Goal: Use online tool/utility: Utilize a website feature to perform a specific function

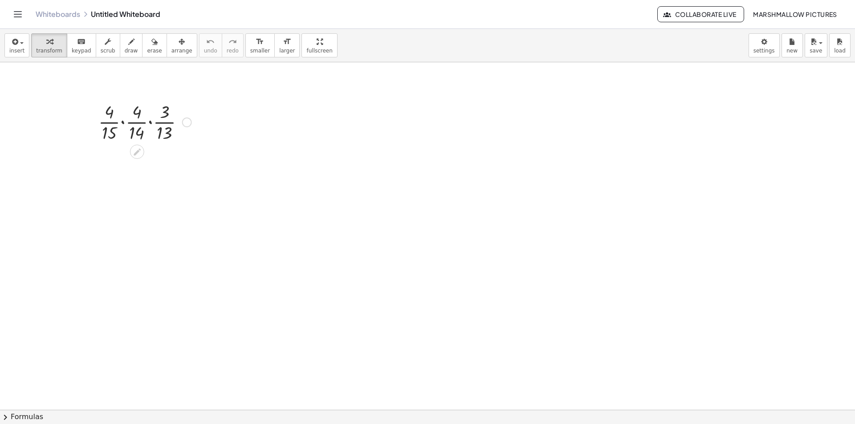
click at [149, 123] on div at bounding box center [145, 121] width 102 height 45
click at [128, 124] on div at bounding box center [145, 121] width 102 height 45
click at [130, 159] on div at bounding box center [145, 166] width 102 height 45
click at [141, 151] on div at bounding box center [145, 166] width 102 height 45
click at [158, 180] on div at bounding box center [145, 166] width 102 height 45
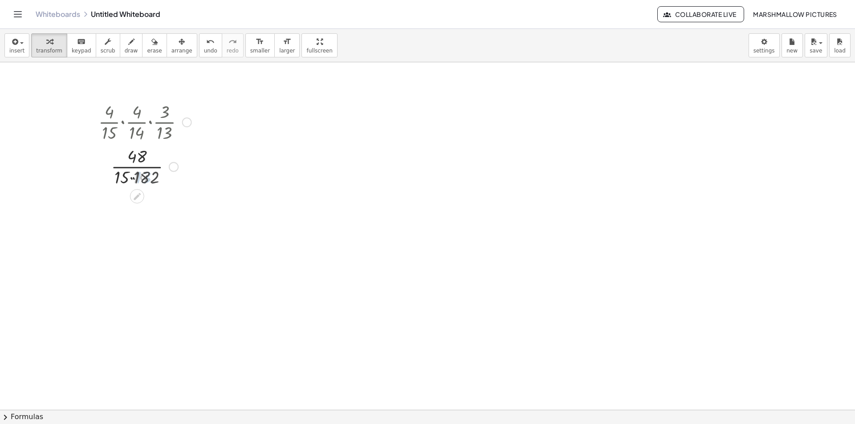
click at [126, 172] on div at bounding box center [145, 166] width 102 height 45
click at [152, 220] on div at bounding box center [145, 210] width 102 height 45
click at [145, 210] on div at bounding box center [145, 210] width 102 height 45
click at [147, 216] on div at bounding box center [145, 210] width 102 height 45
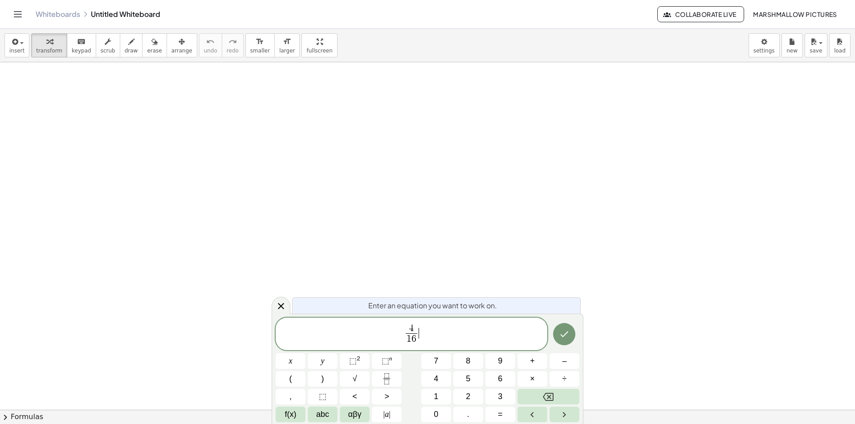
click at [461, 338] on span "4 1 6 ​ ​" at bounding box center [412, 335] width 272 height 24
click at [451, 330] on span "4 1 6 ​ · 5 1 5 ​ ​" at bounding box center [412, 335] width 272 height 24
drag, startPoint x: 425, startPoint y: 323, endPoint x: 421, endPoint y: 326, distance: 4.7
click at [417, 324] on span "4 1 6 ​ · 5 1 5 ​ ·" at bounding box center [412, 335] width 272 height 24
click at [460, 334] on span "4 1 6 ​ · 7 ​ 1 5 ​ ·" at bounding box center [412, 335] width 272 height 24
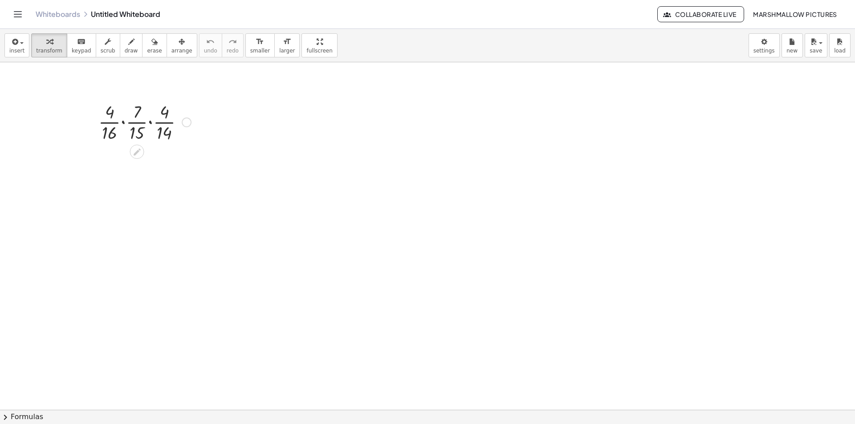
click at [125, 122] on div at bounding box center [145, 121] width 102 height 45
click at [147, 122] on div at bounding box center [144, 121] width 93 height 45
click at [146, 132] on div at bounding box center [145, 121] width 102 height 45
click at [131, 135] on div at bounding box center [145, 121] width 102 height 45
click at [131, 119] on div at bounding box center [145, 121] width 102 height 45
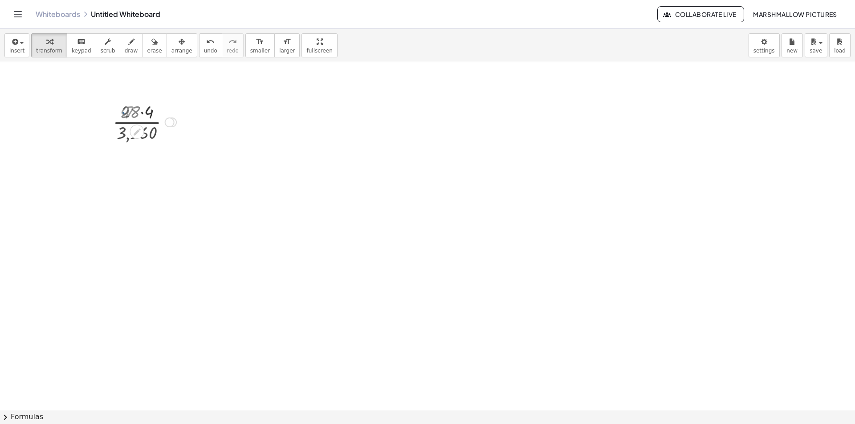
click at [142, 114] on div at bounding box center [145, 121] width 102 height 45
click at [152, 132] on div at bounding box center [145, 121] width 102 height 45
click at [185, 123] on div at bounding box center [187, 123] width 10 height 10
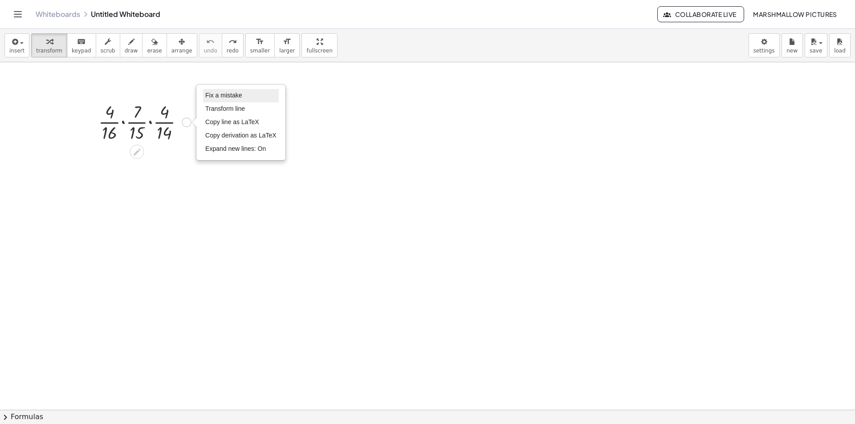
click at [211, 98] on span "Fix a mistake" at bounding box center [223, 95] width 37 height 7
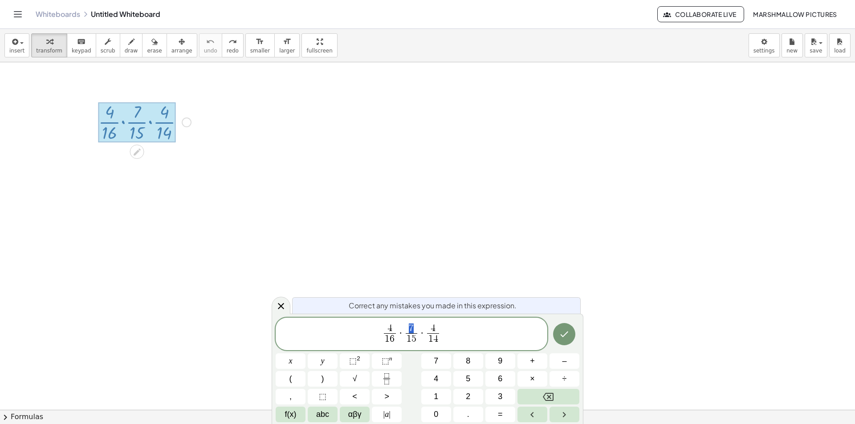
click at [409, 326] on span "7" at bounding box center [412, 329] width 12 height 10
click at [562, 326] on button "Done" at bounding box center [564, 334] width 22 height 22
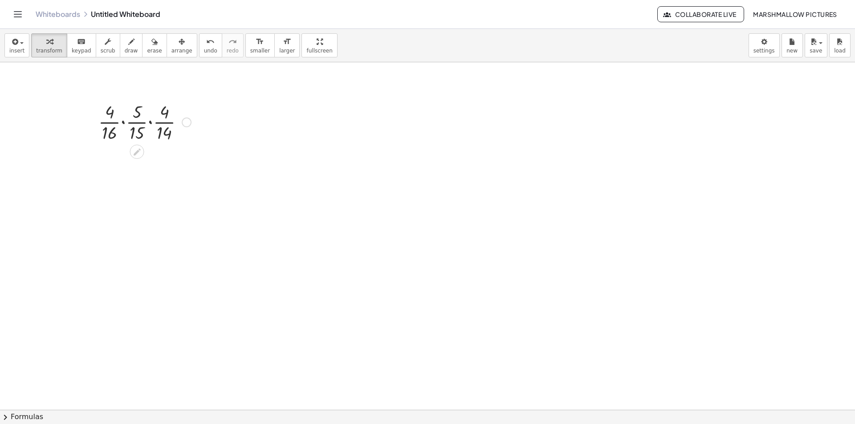
click at [126, 122] on div at bounding box center [145, 121] width 102 height 45
click at [148, 124] on div at bounding box center [144, 121] width 96 height 45
click at [126, 124] on div at bounding box center [145, 121] width 102 height 45
click at [152, 128] on div at bounding box center [145, 121] width 102 height 45
click at [144, 133] on div at bounding box center [145, 121] width 102 height 45
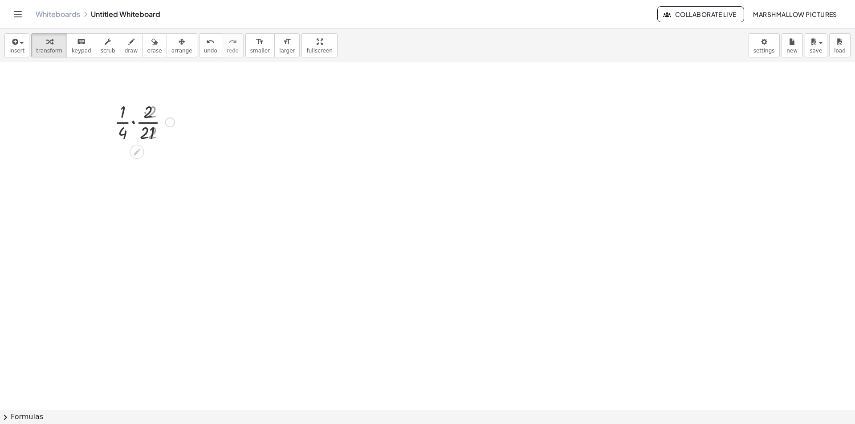
click at [133, 121] on div at bounding box center [145, 121] width 102 height 45
click at [137, 115] on div at bounding box center [145, 121] width 102 height 45
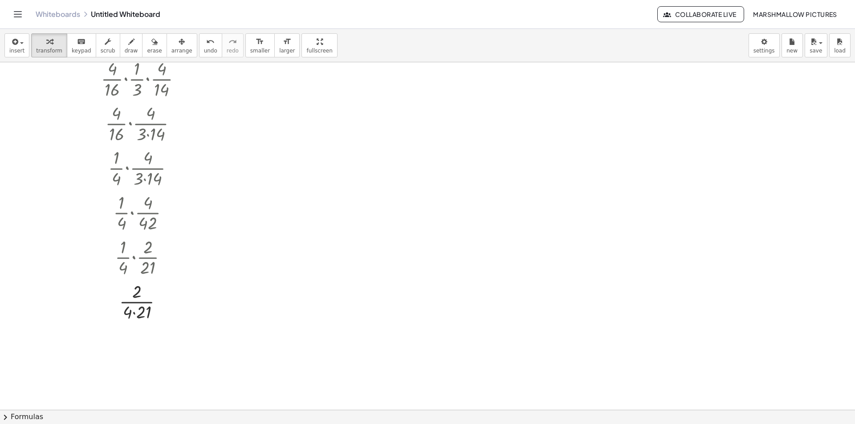
scroll to position [178, 0]
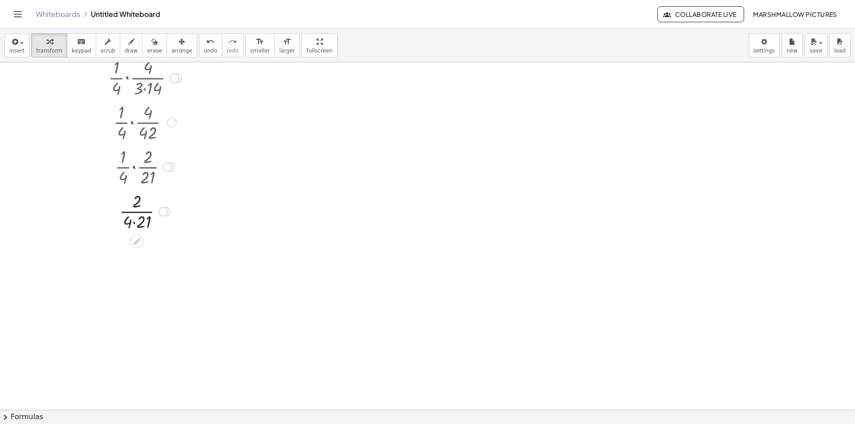
click at [133, 220] on div at bounding box center [145, 211] width 102 height 45
click at [138, 216] on div at bounding box center [145, 211] width 102 height 45
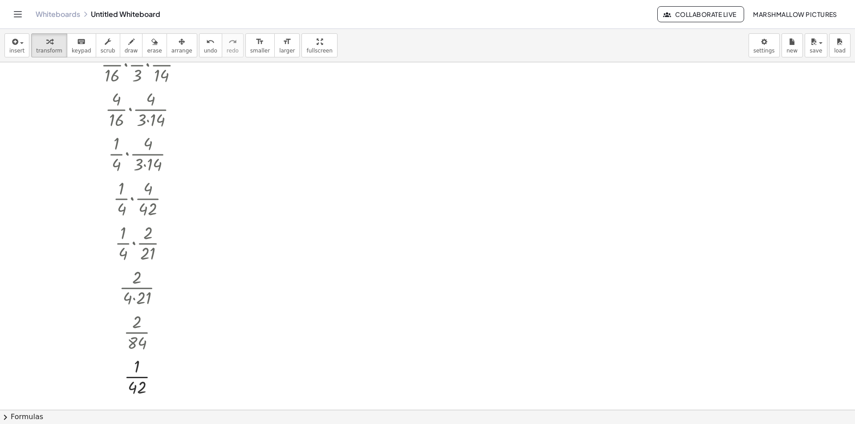
scroll to position [0, 0]
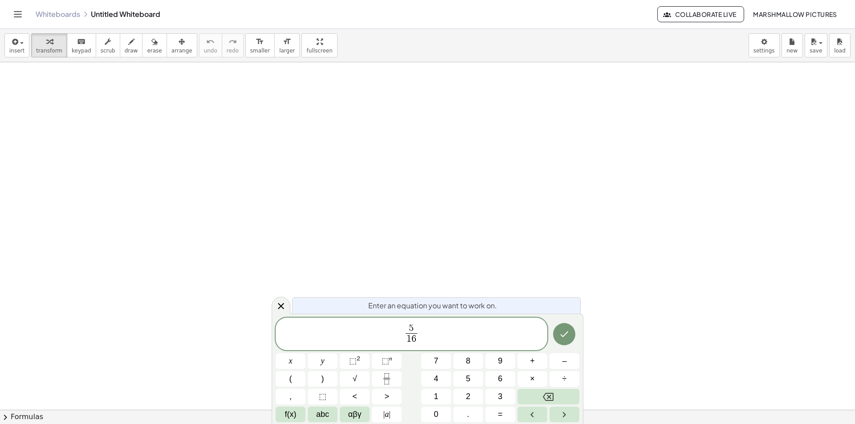
click at [435, 335] on span "5 1 6 ​ ​" at bounding box center [412, 335] width 272 height 24
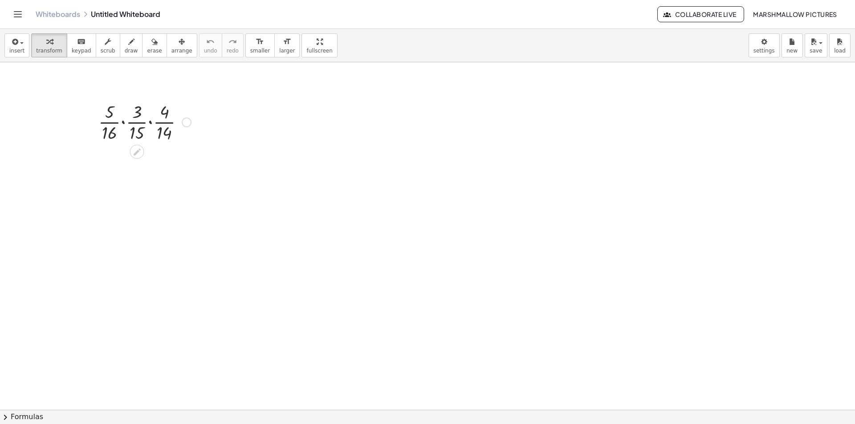
click at [124, 123] on div at bounding box center [145, 121] width 102 height 45
click at [149, 124] on div at bounding box center [144, 121] width 93 height 45
click at [128, 117] on div at bounding box center [145, 121] width 102 height 45
click at [156, 117] on div at bounding box center [145, 121] width 102 height 45
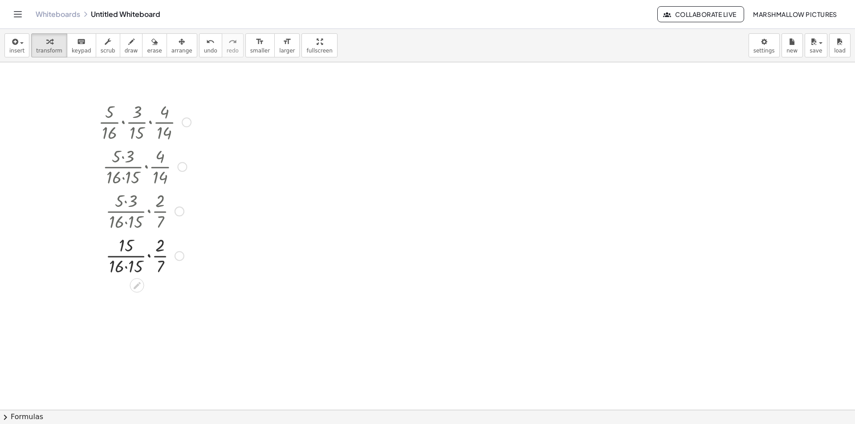
click at [149, 255] on div at bounding box center [145, 255] width 102 height 45
click at [145, 248] on div at bounding box center [145, 255] width 102 height 45
click at [151, 262] on div at bounding box center [145, 255] width 102 height 45
click at [135, 266] on div at bounding box center [145, 255] width 102 height 45
click at [143, 266] on div at bounding box center [145, 255] width 102 height 45
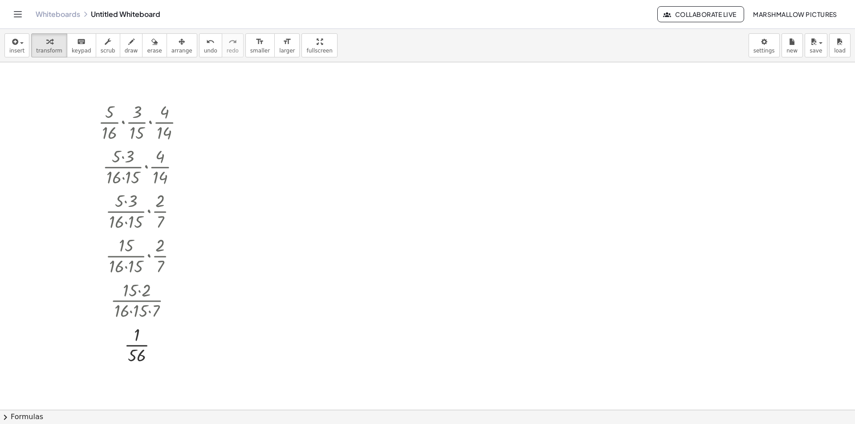
click at [445, 153] on div at bounding box center [480, 151] width 102 height 45
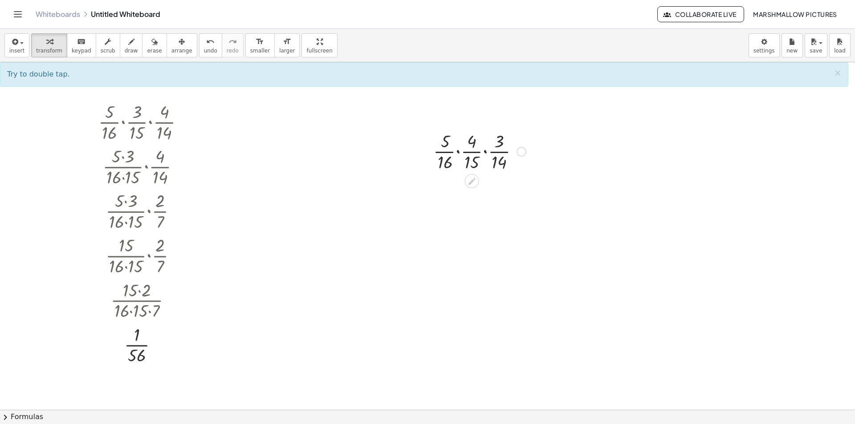
click at [469, 152] on div at bounding box center [480, 151] width 102 height 45
click at [481, 152] on div at bounding box center [480, 151] width 102 height 45
click at [487, 152] on div at bounding box center [480, 151] width 102 height 45
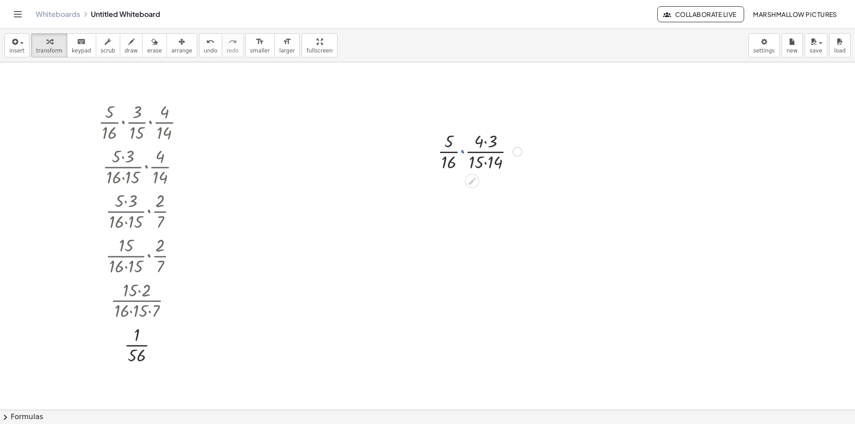
click at [463, 152] on div at bounding box center [479, 151] width 93 height 45
click at [480, 138] on div at bounding box center [480, 151] width 102 height 45
click at [469, 189] on div at bounding box center [480, 195] width 102 height 45
click at [488, 212] on div at bounding box center [480, 195] width 102 height 45
click at [469, 205] on div at bounding box center [480, 195] width 102 height 45
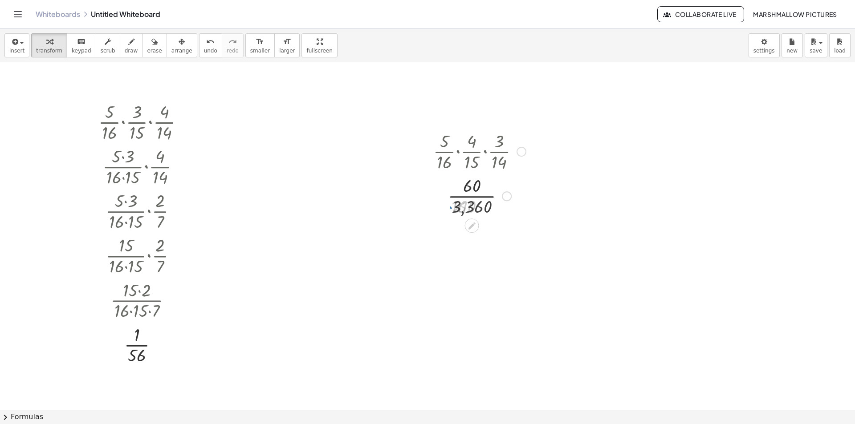
click at [468, 198] on div at bounding box center [480, 195] width 102 height 45
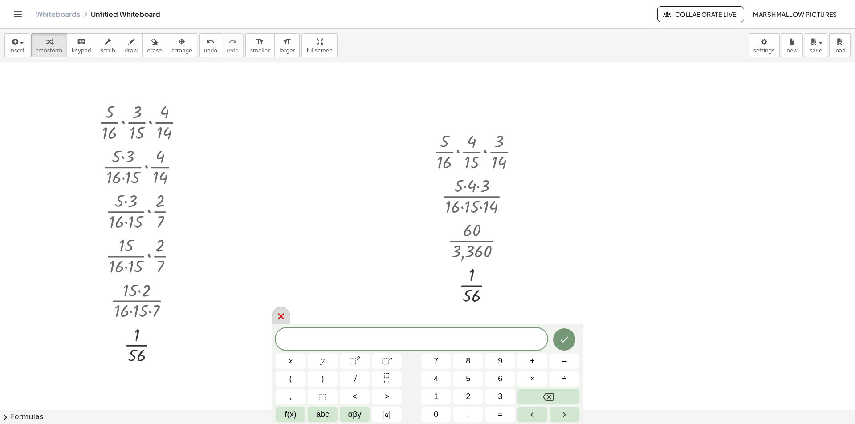
click at [283, 316] on icon at bounding box center [281, 316] width 11 height 11
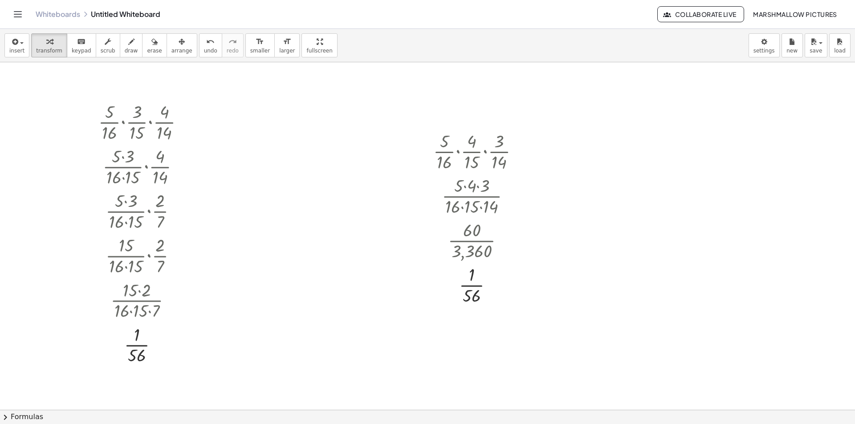
click at [310, 213] on div at bounding box center [320, 192] width 72 height 45
click at [314, 190] on div at bounding box center [319, 192] width 47 height 45
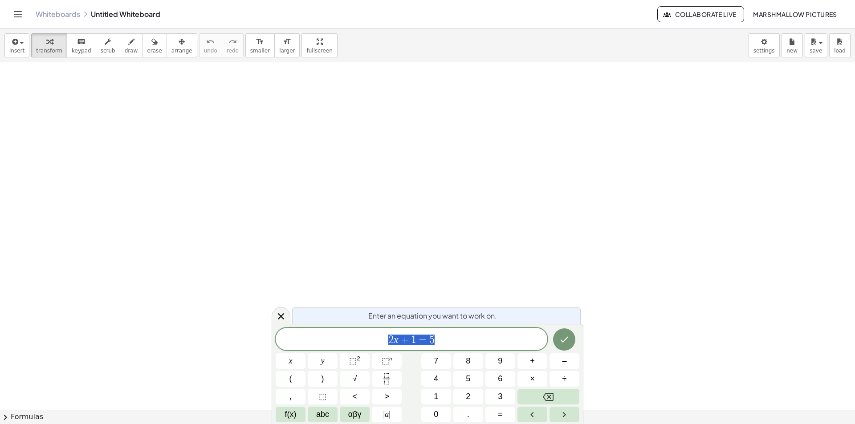
click at [128, 42] on icon "button" at bounding box center [131, 42] width 6 height 11
click at [128, 45] on icon "button" at bounding box center [131, 42] width 6 height 11
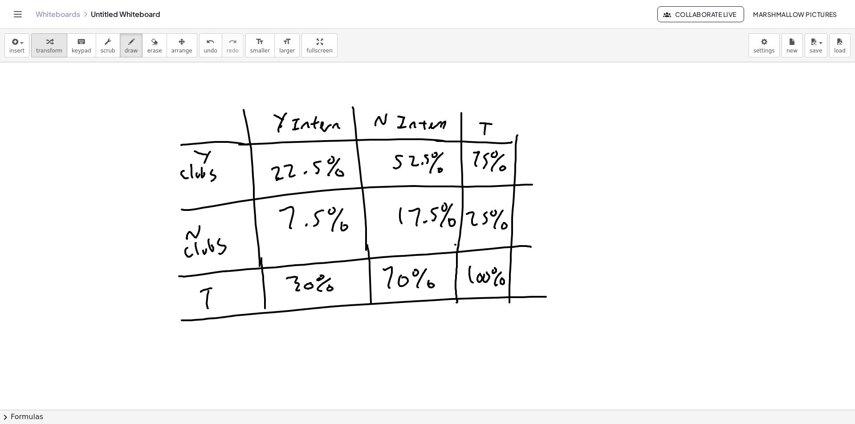
click at [47, 40] on icon "button" at bounding box center [49, 42] width 6 height 11
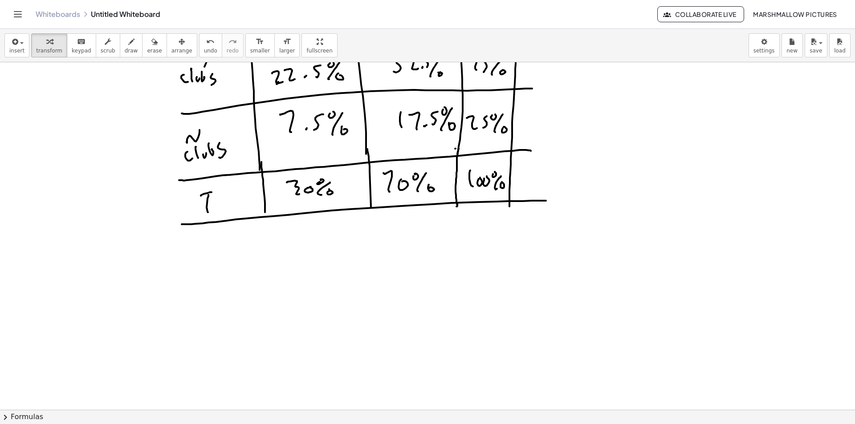
scroll to position [178, 0]
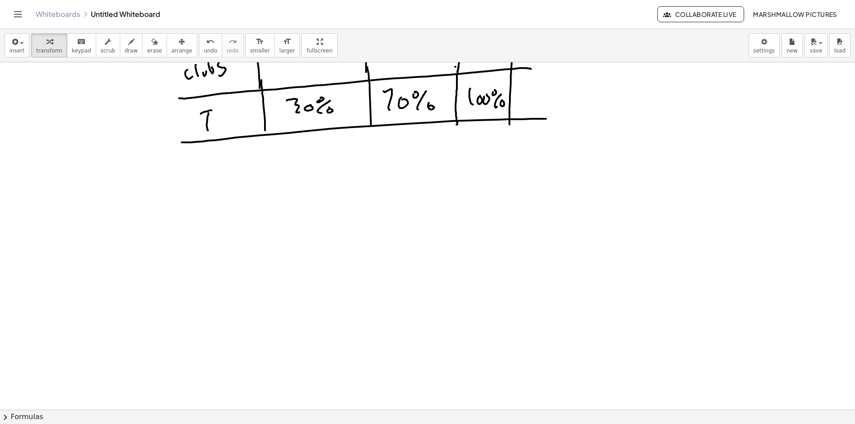
click at [200, 253] on div at bounding box center [427, 261] width 855 height 754
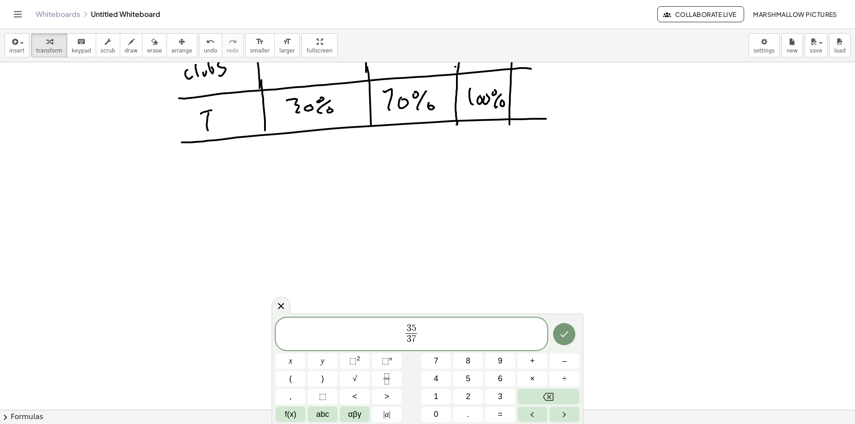
click at [403, 332] on span "3 5 3 7 ​ ​" at bounding box center [412, 335] width 272 height 24
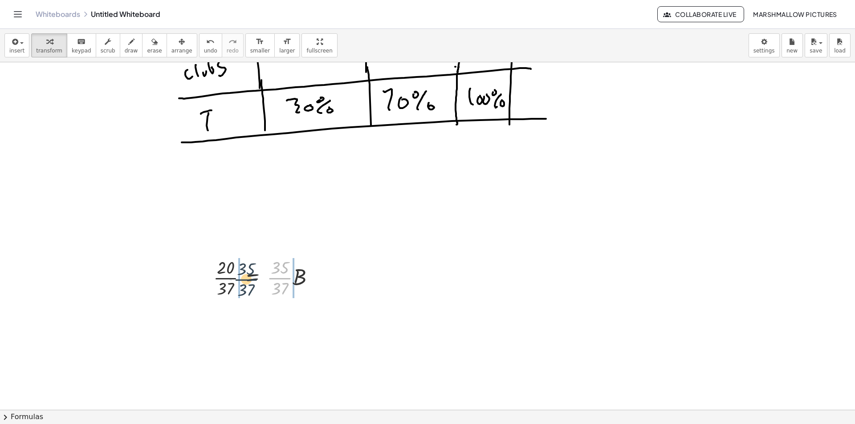
drag, startPoint x: 274, startPoint y: 278, endPoint x: 241, endPoint y: 280, distance: 33.9
click at [241, 280] on div at bounding box center [268, 277] width 118 height 45
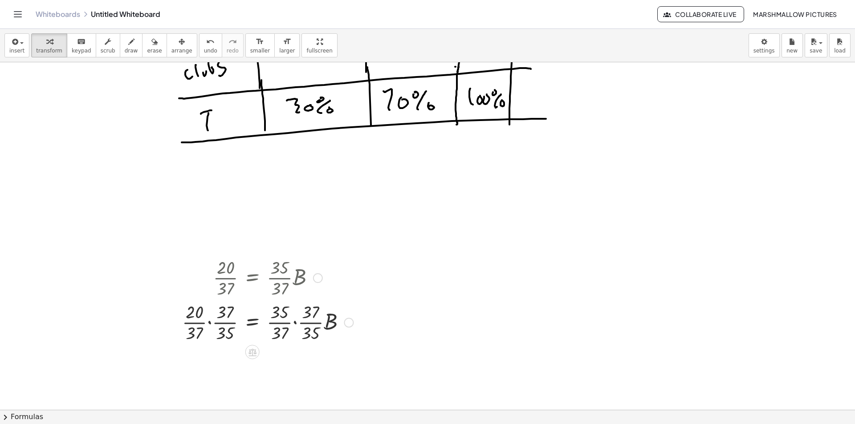
click at [207, 320] on div at bounding box center [268, 322] width 180 height 45
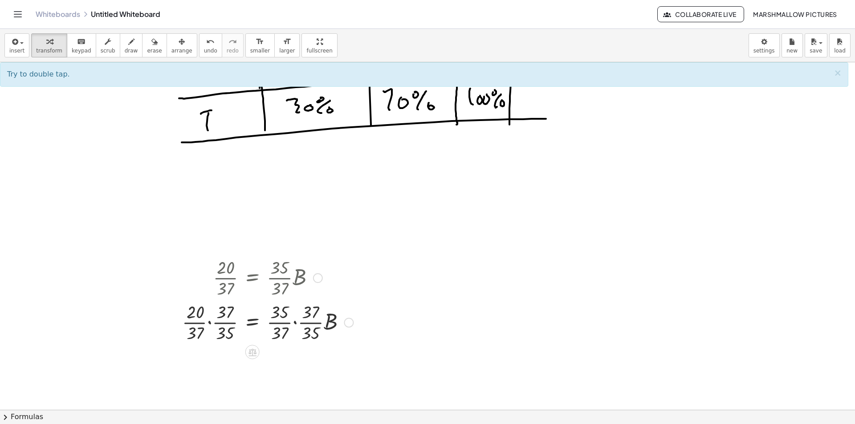
click at [210, 323] on div at bounding box center [268, 322] width 180 height 45
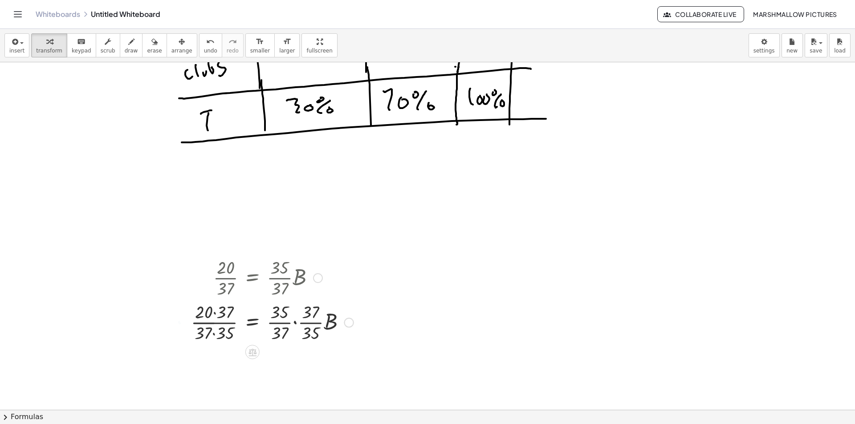
click at [253, 278] on div "· 20 · 37 = · · 35 · 37 · B · 20 · 37 = · B · · · 37 · 35 · · 35 · 37 · · 37 · …" at bounding box center [253, 278] width 0 height 0
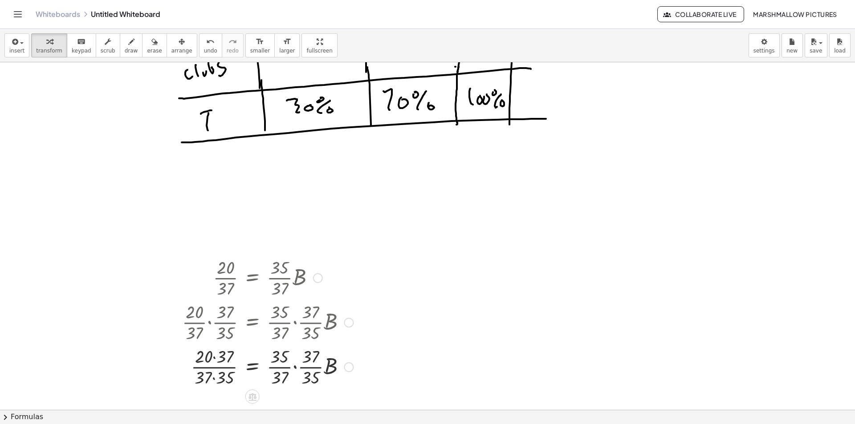
click at [226, 357] on div at bounding box center [268, 366] width 180 height 45
click at [226, 379] on div at bounding box center [268, 366] width 180 height 45
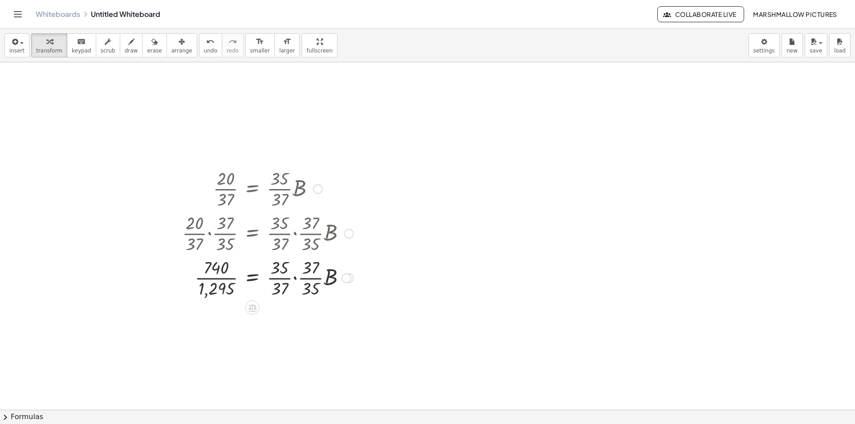
click at [294, 278] on div at bounding box center [268, 277] width 180 height 45
click at [300, 277] on div at bounding box center [268, 277] width 180 height 45
click at [298, 284] on div at bounding box center [268, 277] width 180 height 45
click at [292, 273] on div at bounding box center [268, 277] width 180 height 45
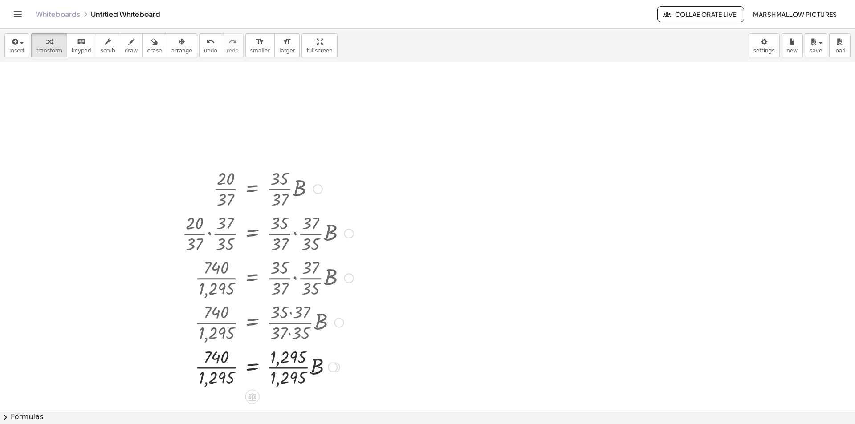
click at [291, 364] on div at bounding box center [268, 367] width 180 height 45
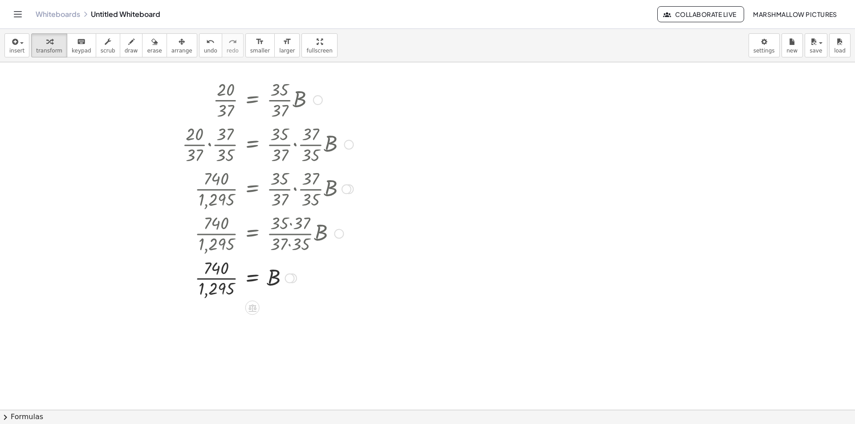
click at [213, 277] on div at bounding box center [268, 278] width 180 height 45
click at [487, 163] on div at bounding box center [427, 83] width 855 height 754
click at [478, 252] on div at bounding box center [427, 83] width 855 height 754
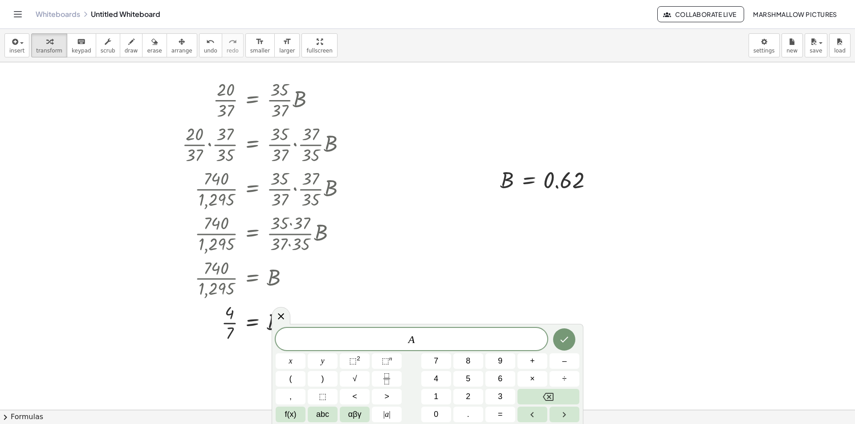
drag, startPoint x: 313, startPoint y: 310, endPoint x: 269, endPoint y: 293, distance: 46.8
click at [299, 307] on body "Graspable Math Activities Whiteboards Classes Account v1.30.1 | Privacy policy …" at bounding box center [427, 212] width 855 height 424
click at [567, 328] on button "Done" at bounding box center [564, 334] width 22 height 22
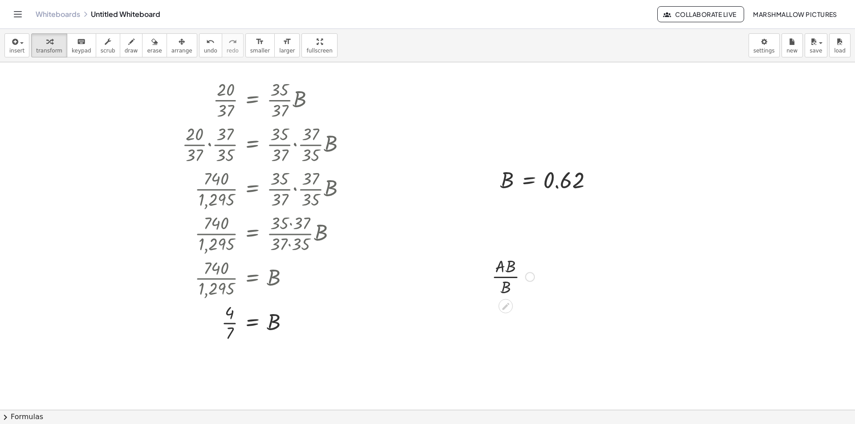
click at [509, 275] on div at bounding box center [513, 276] width 53 height 45
click at [509, 278] on div at bounding box center [513, 276] width 53 height 45
drag, startPoint x: 505, startPoint y: 285, endPoint x: 510, endPoint y: 269, distance: 17.3
click at [442, 237] on div at bounding box center [427, 83] width 855 height 754
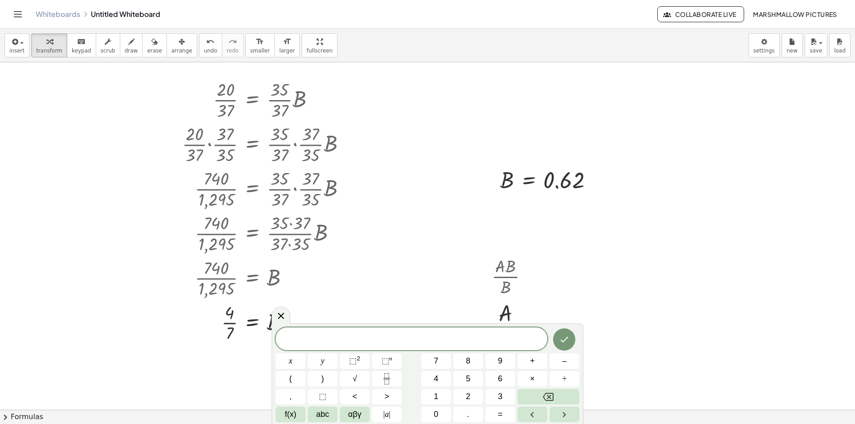
drag, startPoint x: 277, startPoint y: 311, endPoint x: 536, endPoint y: 298, distance: 259.5
click at [277, 312] on icon at bounding box center [281, 316] width 11 height 11
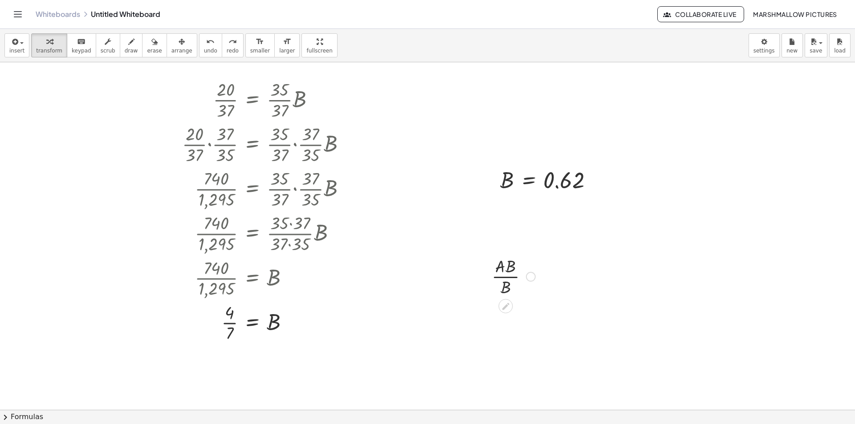
click at [531, 276] on div at bounding box center [531, 277] width 10 height 10
click at [574, 249] on span "Fix a mistake" at bounding box center [568, 249] width 37 height 7
drag, startPoint x: 477, startPoint y: 291, endPoint x: 482, endPoint y: 277, distance: 15.2
click at [482, 277] on div at bounding box center [520, 276] width 122 height 45
click at [461, 234] on div at bounding box center [427, 83] width 855 height 754
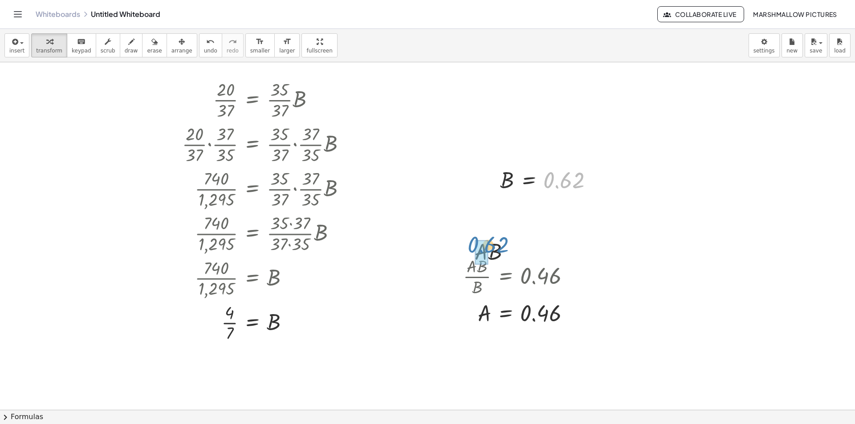
drag, startPoint x: 559, startPoint y: 181, endPoint x: 484, endPoint y: 246, distance: 99.2
drag, startPoint x: 540, startPoint y: 306, endPoint x: 523, endPoint y: 260, distance: 48.7
click at [506, 277] on div "· A · B · B = 0.46 0.46 A = 0.46 Fix a mistake Transform line Copy line as LaTe…" at bounding box center [506, 277] width 0 height 0
click at [517, 252] on div "· A · B · B = 0.46 A = 0.46 Fix a mistake Transform line Copy line as LaTeX Cop…" at bounding box center [517, 291] width 134 height 78
click at [513, 253] on div "· A · B · B = 0.46 A = 0.46 Fix a mistake Transform line Copy line as LaTeX Cop…" at bounding box center [517, 291] width 134 height 78
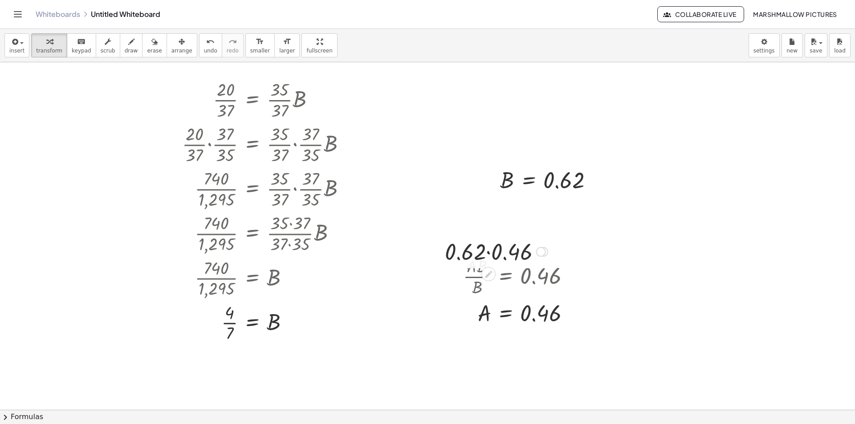
click at [514, 245] on div at bounding box center [496, 251] width 112 height 30
click at [527, 250] on div at bounding box center [528, 252] width 10 height 10
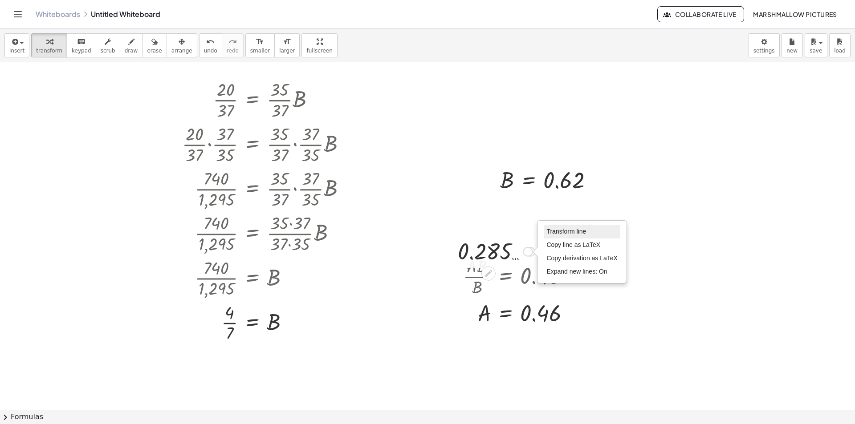
click at [550, 232] on span "Transform line" at bounding box center [566, 231] width 40 height 7
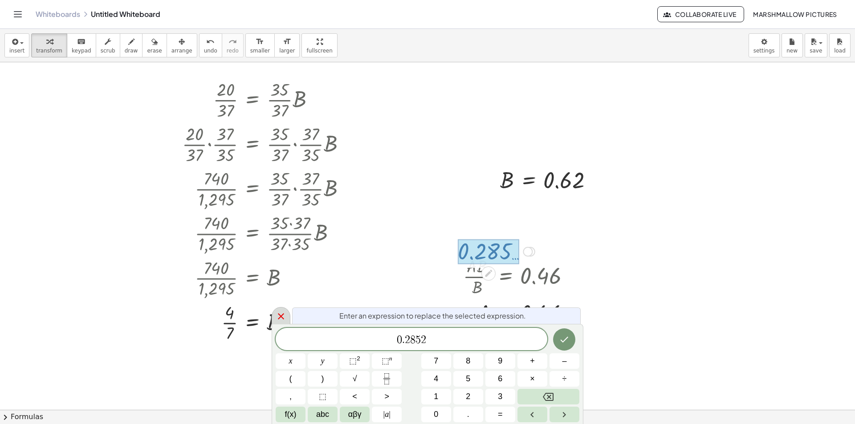
click at [281, 316] on icon at bounding box center [281, 317] width 6 height 6
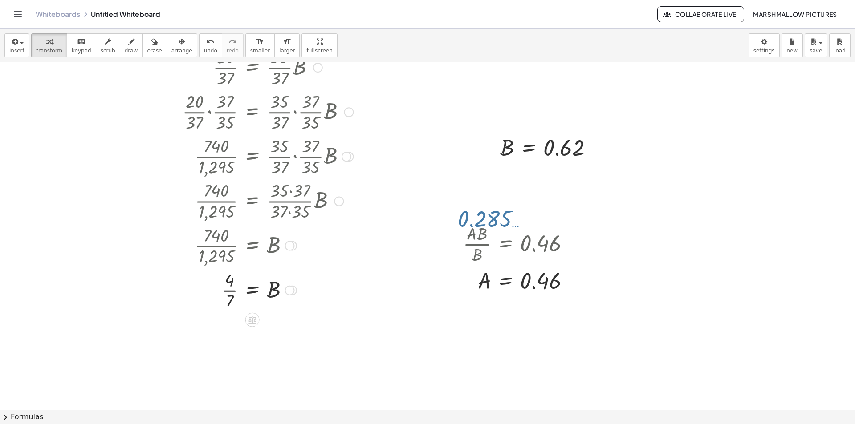
scroll to position [406, 0]
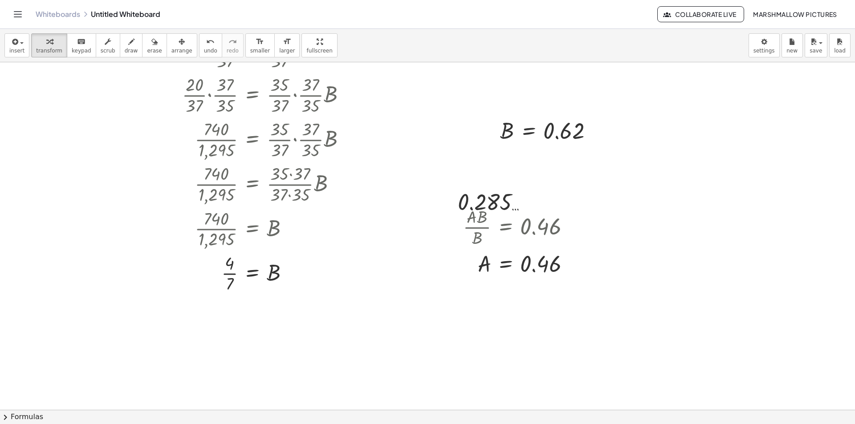
click at [357, 339] on div at bounding box center [427, 179] width 855 height 1044
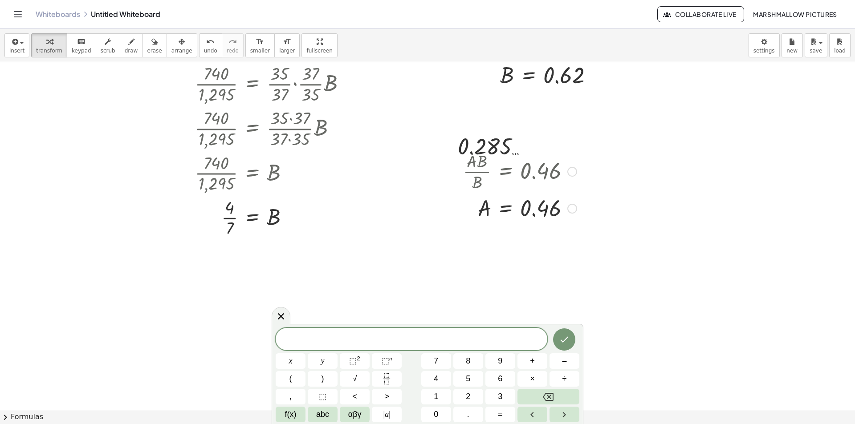
scroll to position [539, 0]
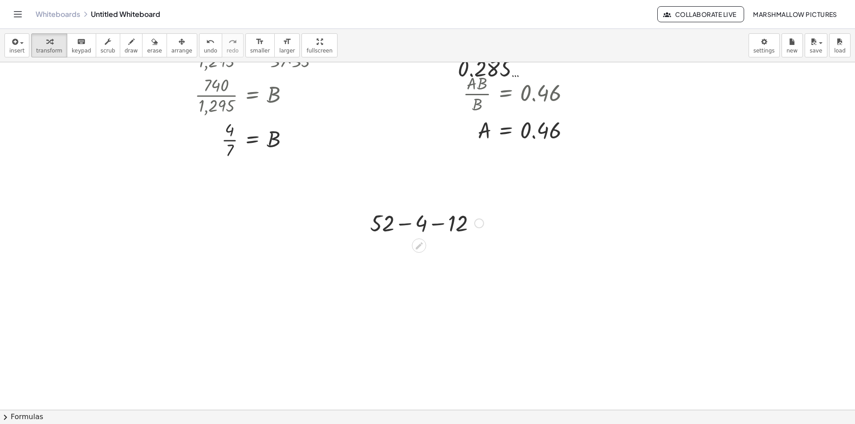
drag, startPoint x: 404, startPoint y: 224, endPoint x: 437, endPoint y: 228, distance: 32.7
click at [405, 224] on div at bounding box center [427, 223] width 122 height 30
click at [437, 227] on div at bounding box center [426, 223] width 91 height 30
click at [557, 192] on div at bounding box center [427, 45] width 855 height 1044
